Goal: Transaction & Acquisition: Book appointment/travel/reservation

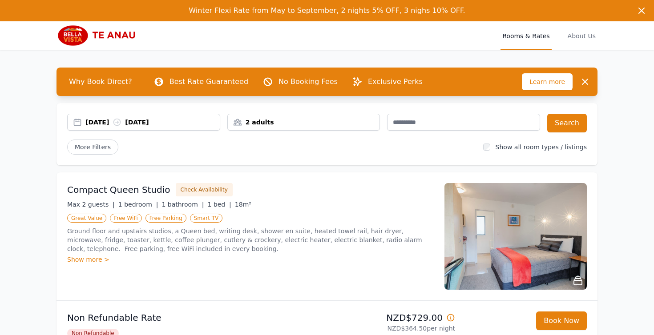
click at [115, 119] on div "[DATE] [DATE]" at bounding box center [152, 122] width 134 height 9
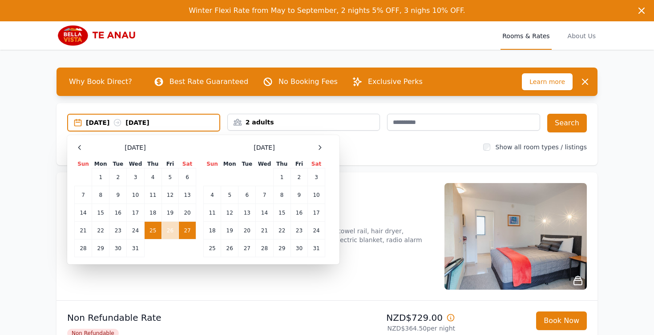
click at [190, 226] on td "27" at bounding box center [187, 231] width 17 height 18
click at [108, 245] on td "29" at bounding box center [100, 249] width 17 height 18
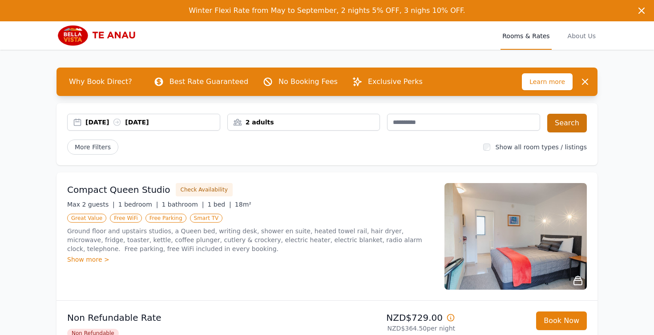
click at [574, 124] on button "Search" at bounding box center [567, 123] width 40 height 19
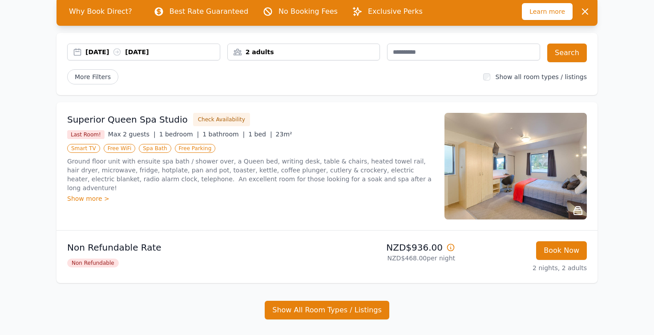
scroll to position [67, 0]
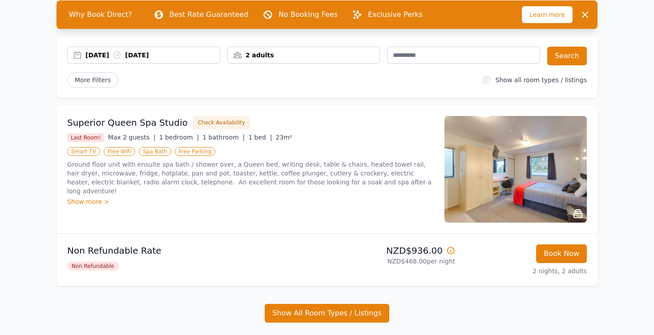
click at [555, 188] on img at bounding box center [515, 169] width 142 height 107
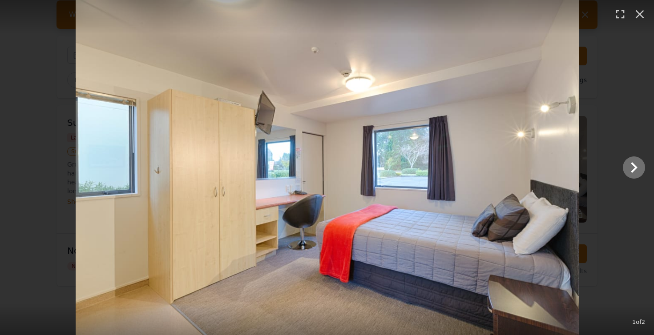
click at [633, 174] on icon "Show slide 2 of 2" at bounding box center [633, 167] width 21 height 21
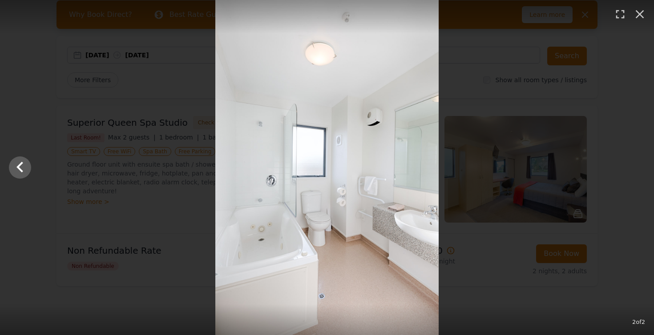
click at [633, 174] on div at bounding box center [327, 167] width 654 height 335
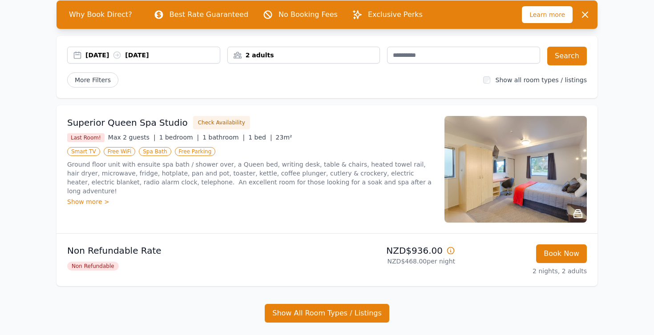
click at [546, 178] on img at bounding box center [515, 169] width 142 height 107
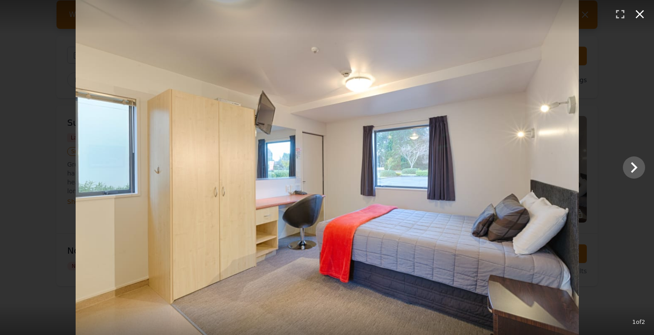
click at [635, 11] on icon "button" at bounding box center [639, 14] width 14 height 14
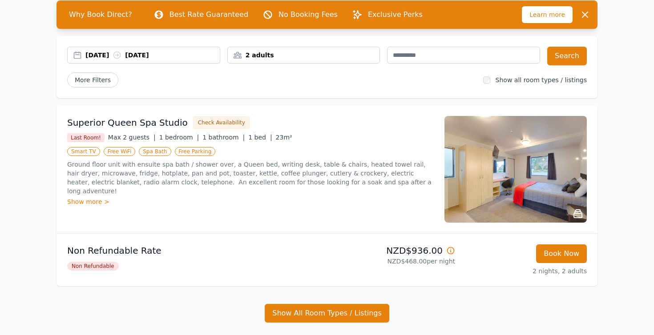
click at [542, 117] on img at bounding box center [515, 169] width 142 height 107
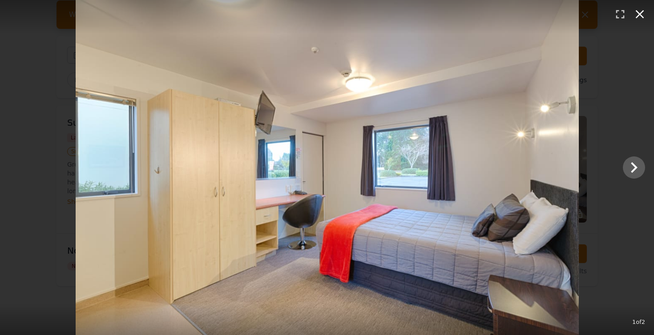
click at [643, 13] on icon "button" at bounding box center [639, 14] width 14 height 14
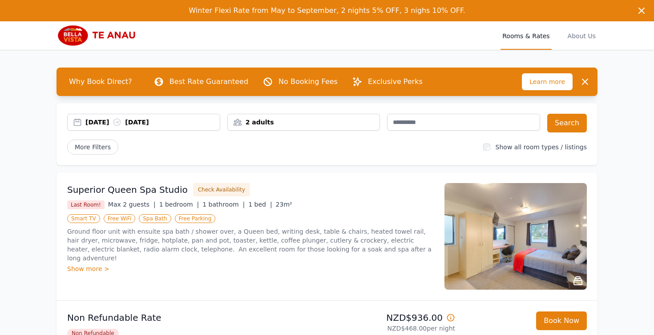
scroll to position [0, 0]
